Goal: Transaction & Acquisition: Purchase product/service

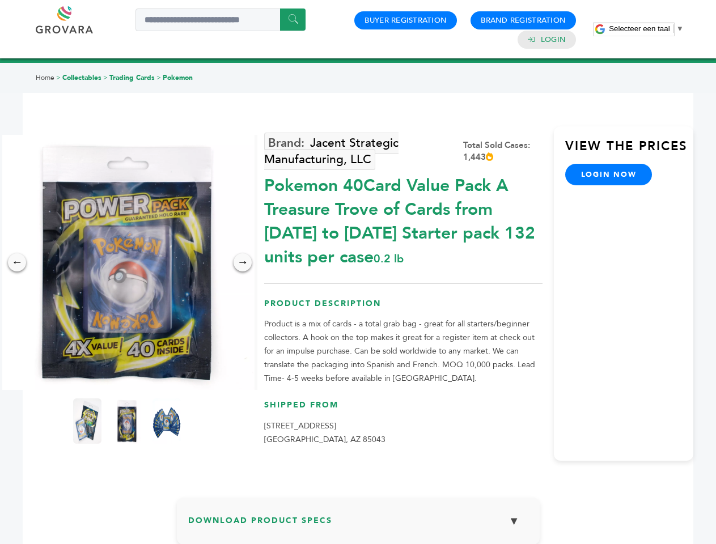
click at [646, 28] on span "Selecteer een taal" at bounding box center [638, 28] width 61 height 8
click at [127, 262] on img at bounding box center [126, 262] width 255 height 255
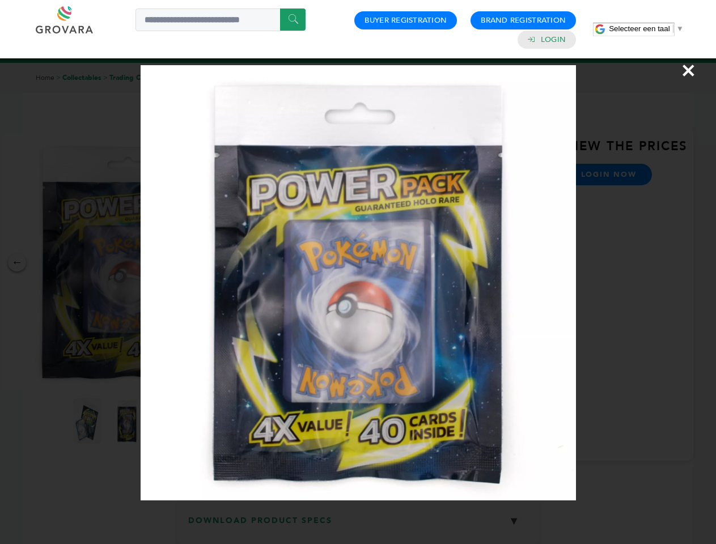
click at [17, 262] on div "×" at bounding box center [358, 272] width 716 height 544
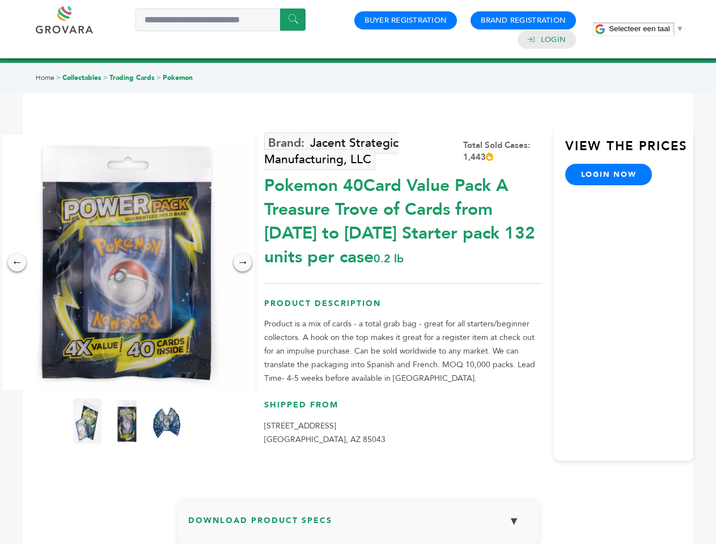
click at [242, 262] on div "→" at bounding box center [242, 262] width 18 height 18
click at [87, 421] on img at bounding box center [87, 420] width 28 height 45
click at [0, 0] on div "×" at bounding box center [0, 0] width 0 height 0
click at [167, 421] on img at bounding box center [166, 420] width 28 height 45
click at [0, 0] on div "×" at bounding box center [0, 0] width 0 height 0
